Goal: Find specific page/section: Find specific page/section

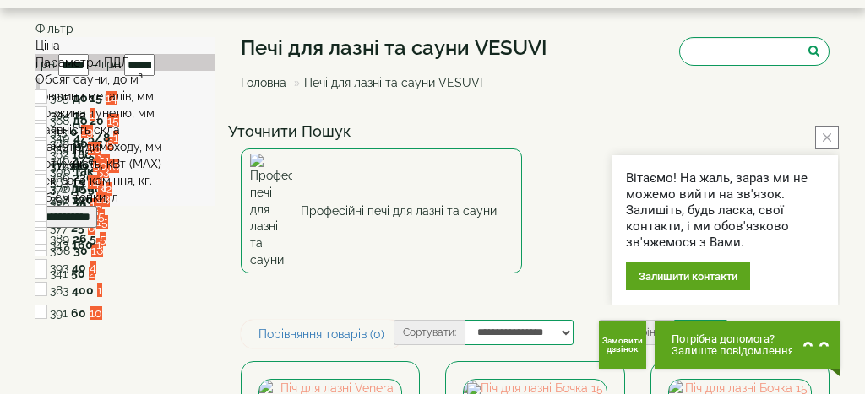
scroll to position [63, 0]
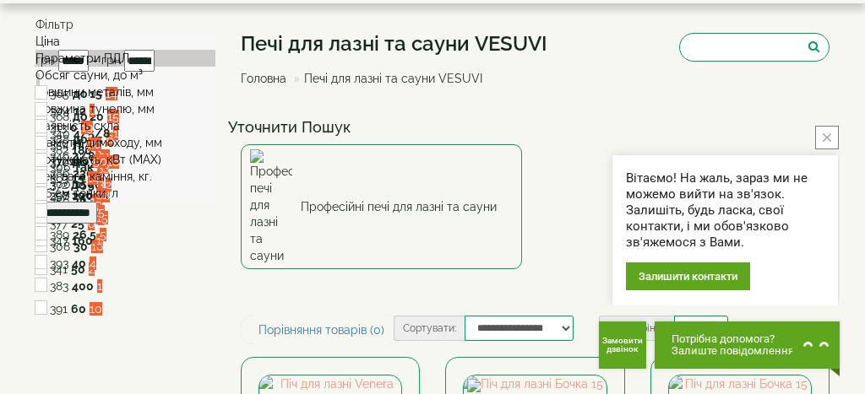
click at [174, 84] on div "Обсяг сауни, до м³" at bounding box center [125, 75] width 180 height 17
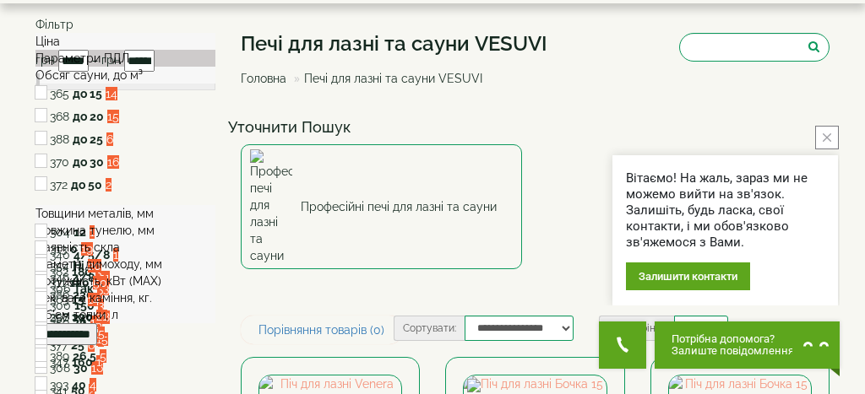
click at [102, 102] on label "до 15" at bounding box center [88, 93] width 30 height 17
type input "*****"
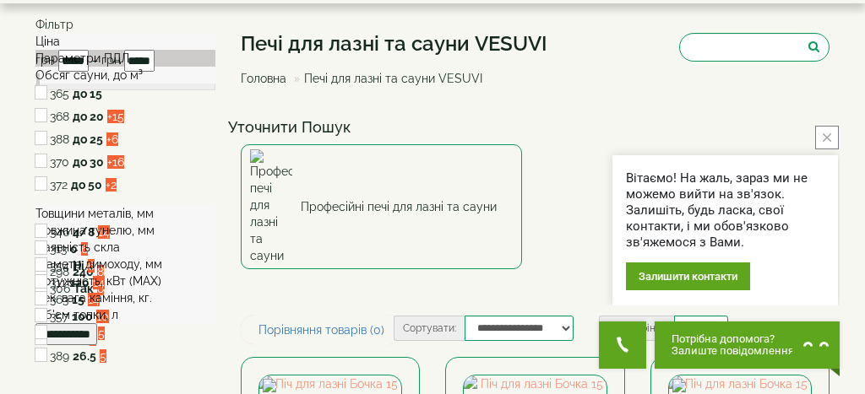
click at [829, 128] on button "close button" at bounding box center [827, 138] width 24 height 24
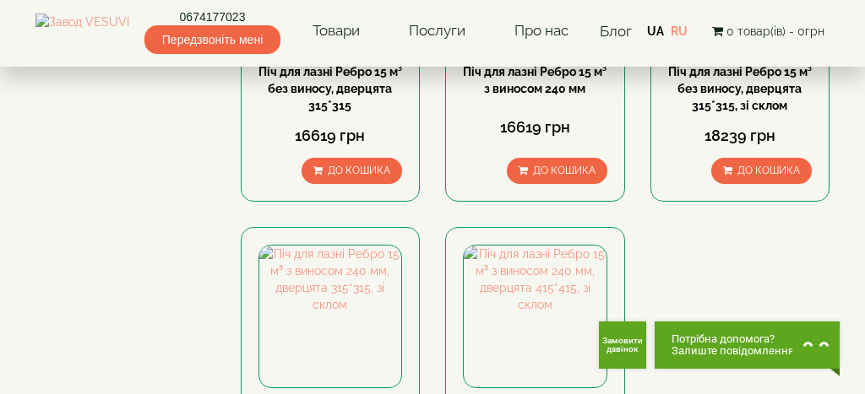
scroll to position [1569, 0]
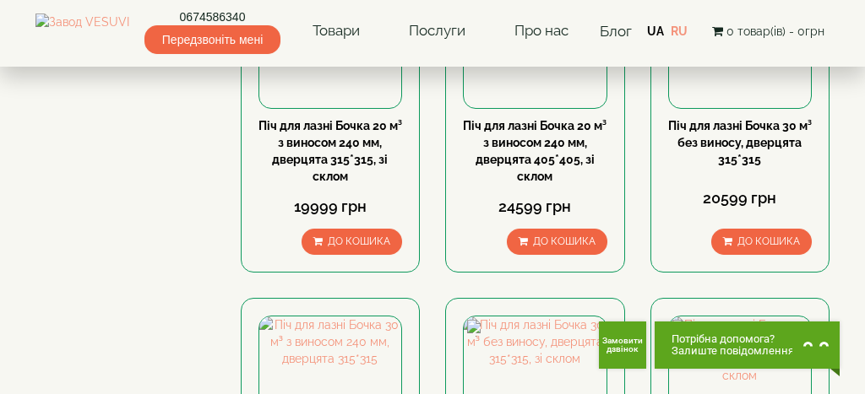
scroll to position [1518, 0]
